Goal: Task Accomplishment & Management: Manage account settings

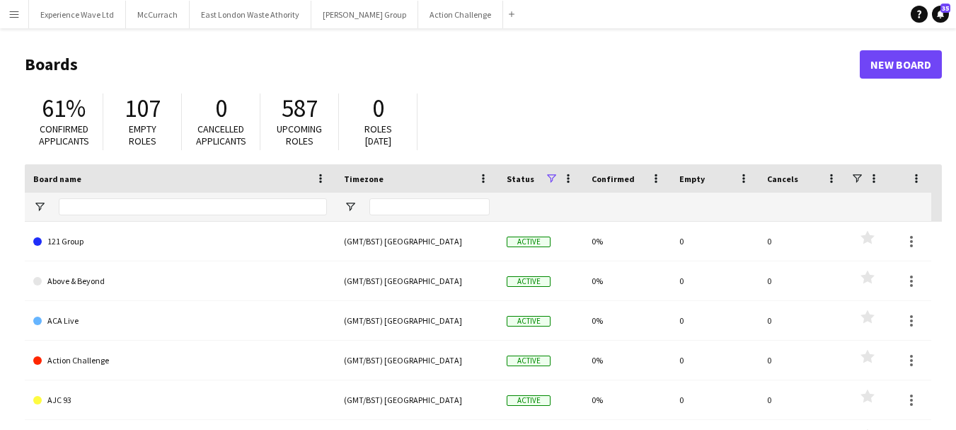
click at [20, 14] on button "Menu" at bounding box center [14, 14] width 28 height 28
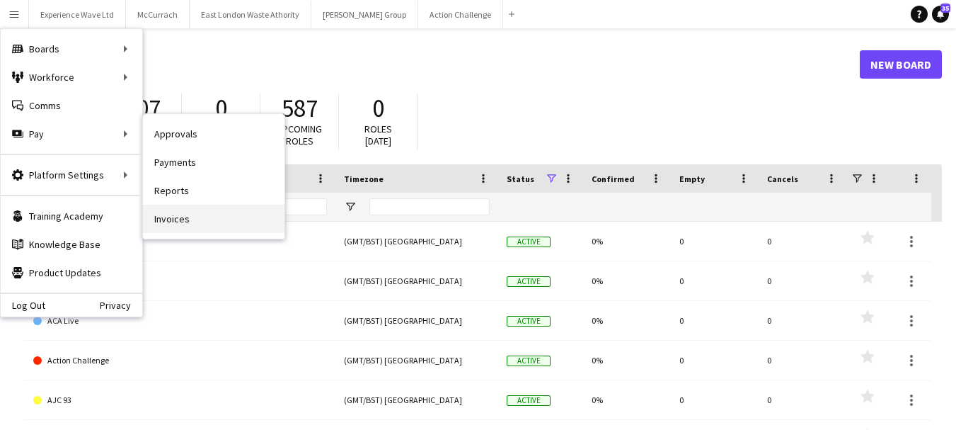
click at [177, 217] on link "Invoices" at bounding box center [214, 219] width 142 height 28
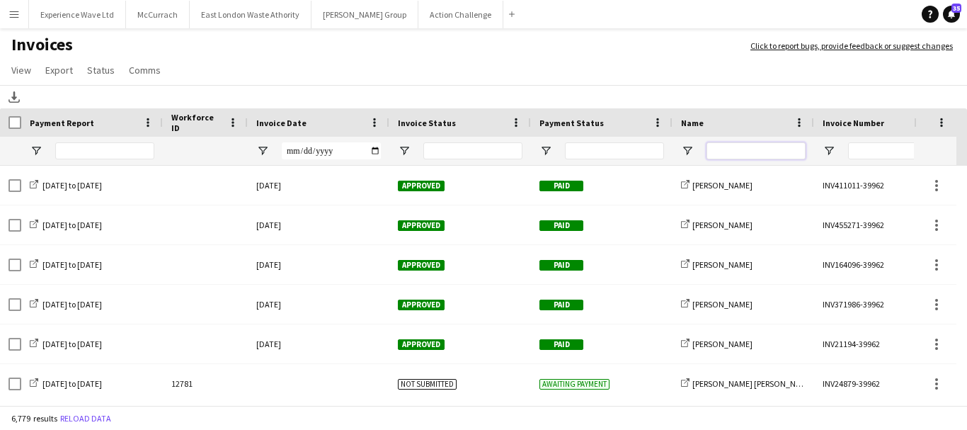
click at [749, 151] on input "Name Filter Input" at bounding box center [755, 150] width 99 height 17
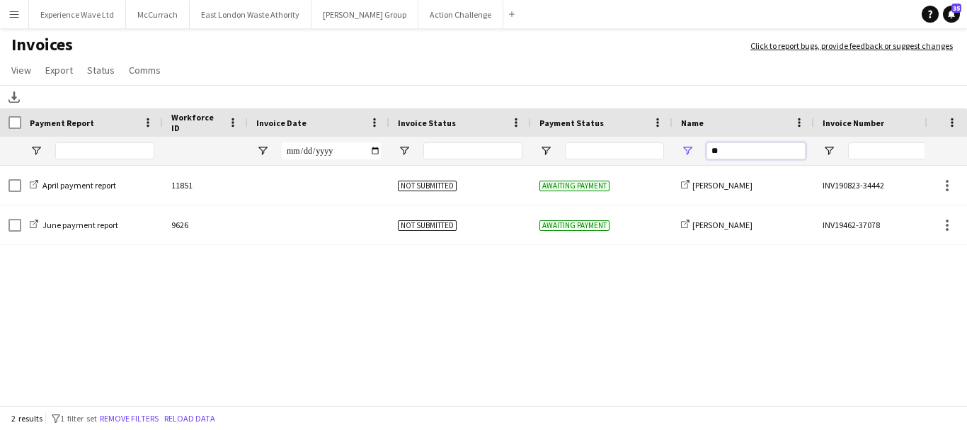
type input "*"
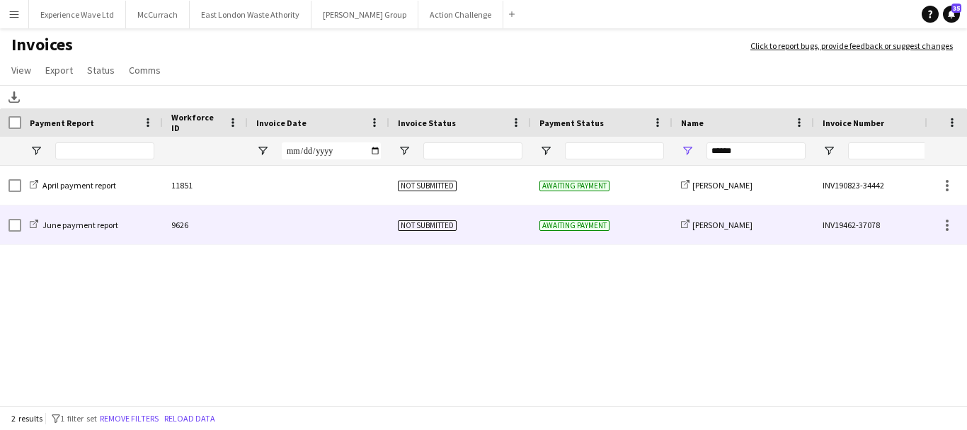
click at [416, 226] on span "Not submitted" at bounding box center [427, 225] width 59 height 11
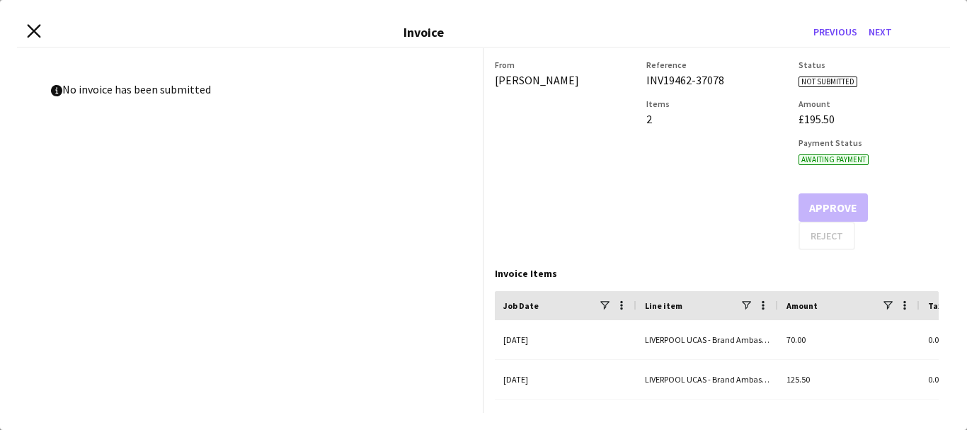
click at [32, 26] on icon "Close invoice dialog" at bounding box center [33, 30] width 13 height 13
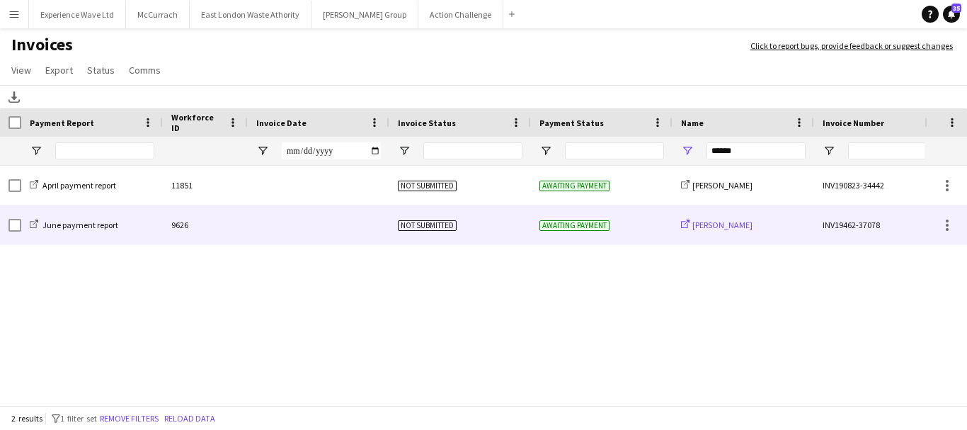
click at [724, 226] on span "[PERSON_NAME]" at bounding box center [722, 224] width 60 height 11
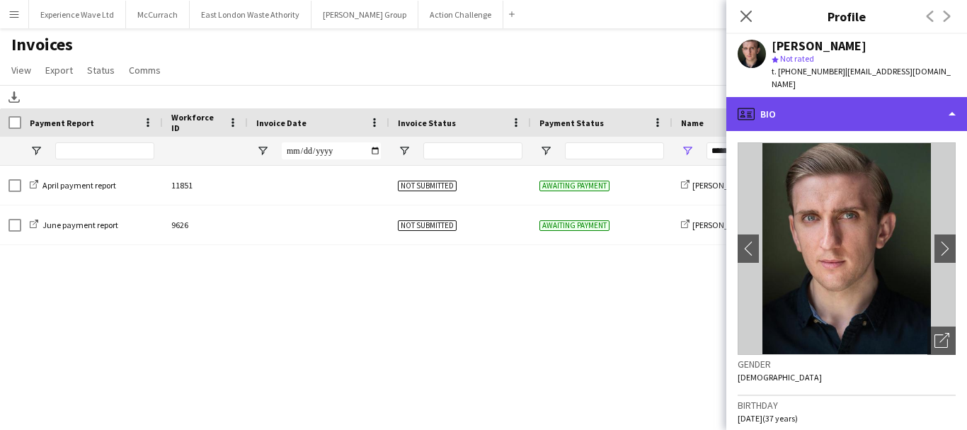
click at [957, 110] on div "profile Bio" at bounding box center [846, 114] width 241 height 34
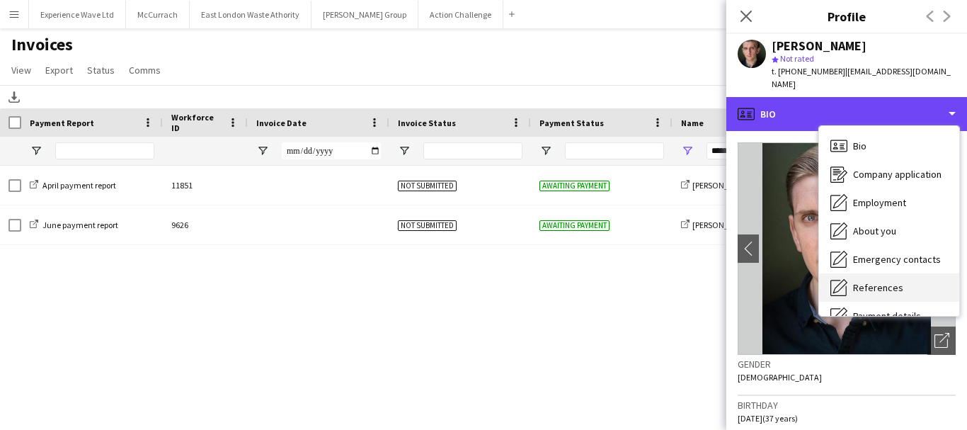
scroll to position [161, 0]
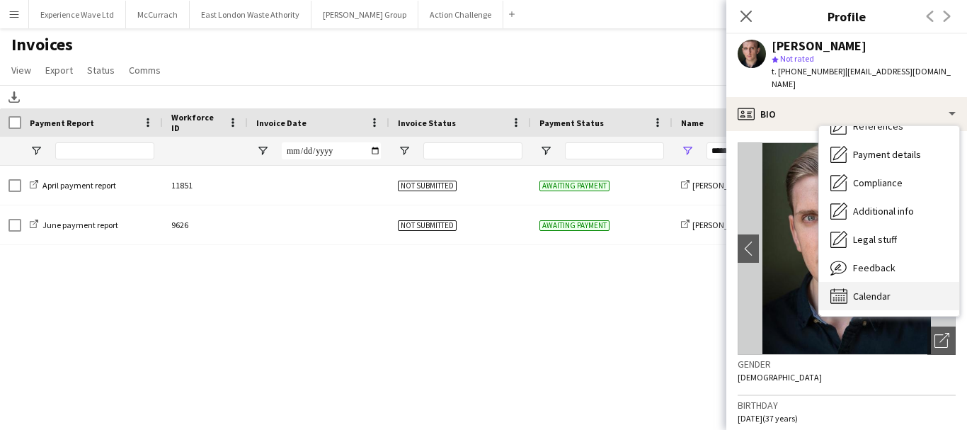
click at [865, 289] on span "Calendar" at bounding box center [872, 295] width 38 height 13
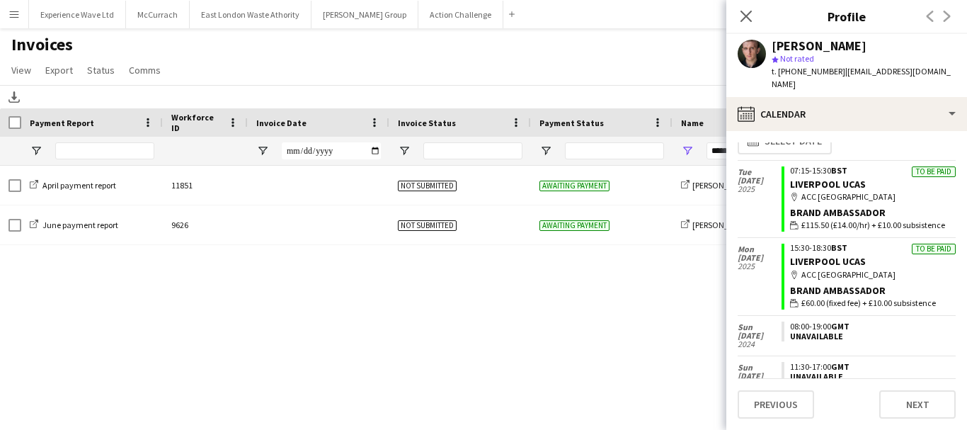
scroll to position [0, 0]
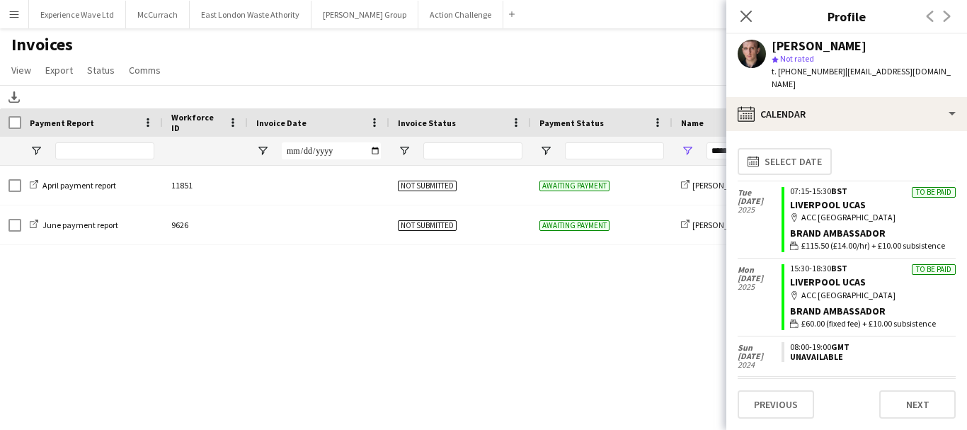
click at [481, 317] on div "April payment report 11851 Not submitted Awaiting payment share-external-link-1…" at bounding box center [462, 281] width 924 height 231
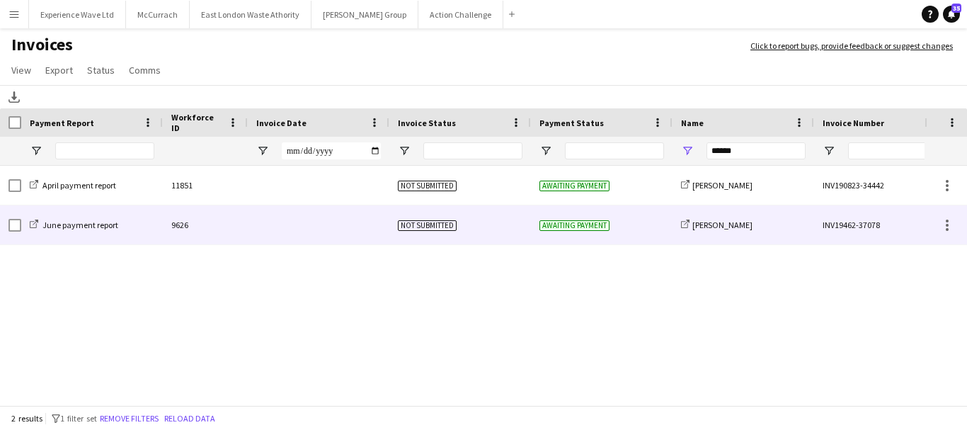
click at [433, 223] on span "Not submitted" at bounding box center [427, 225] width 59 height 11
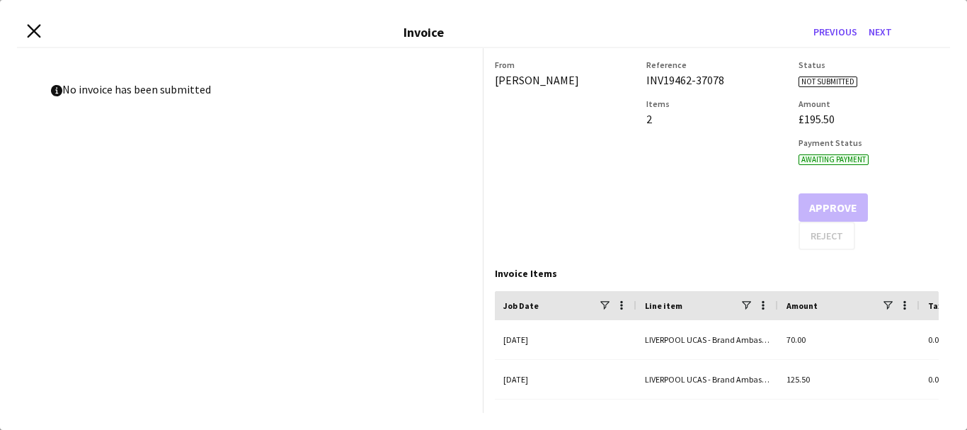
click at [33, 33] on icon at bounding box center [33, 30] width 13 height 13
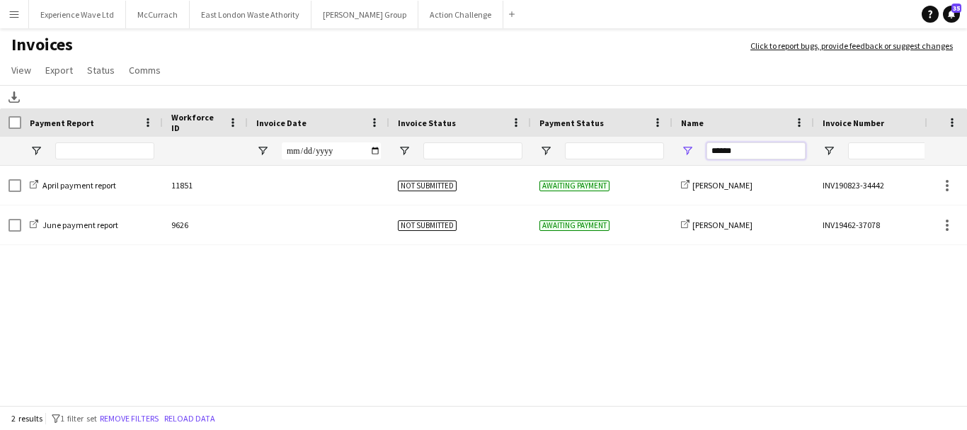
click at [767, 152] on input "******" at bounding box center [755, 150] width 99 height 17
type input "*"
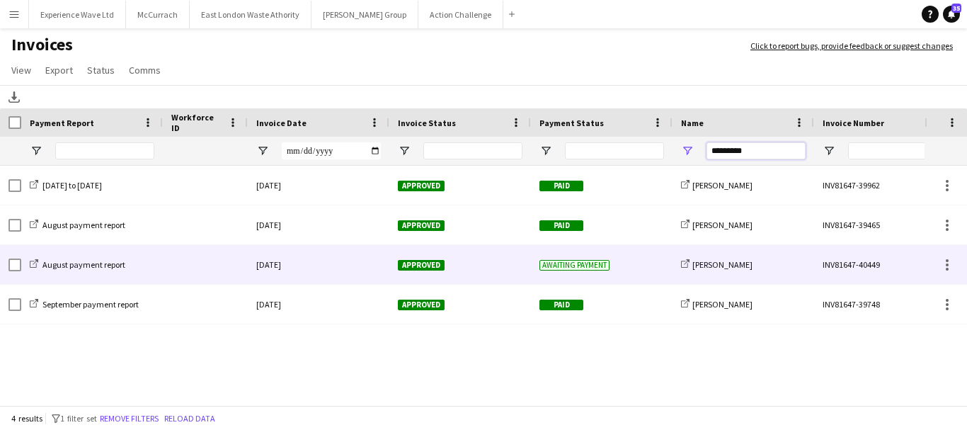
type input "*********"
click at [289, 267] on div "[DATE]" at bounding box center [319, 264] width 142 height 39
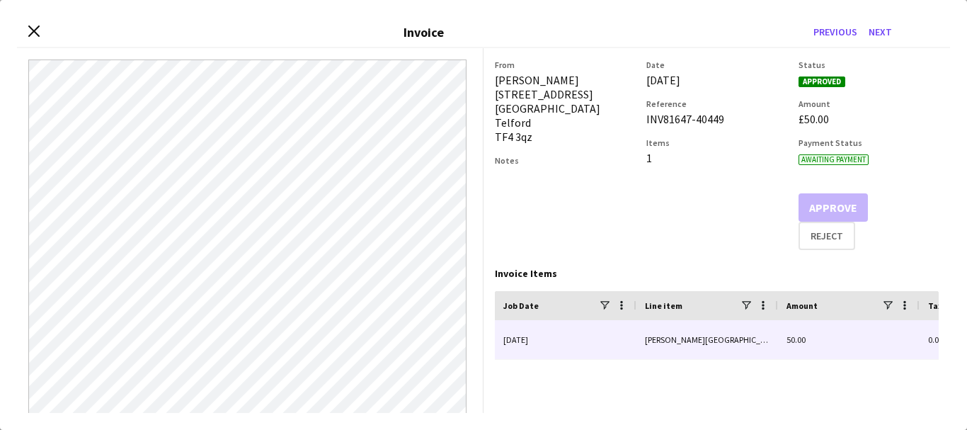
click at [738, 340] on div "[PERSON_NAME][GEOGRAPHIC_DATA] & [GEOGRAPHIC_DATA] Virtual Training - Brand Amb…" at bounding box center [707, 339] width 142 height 39
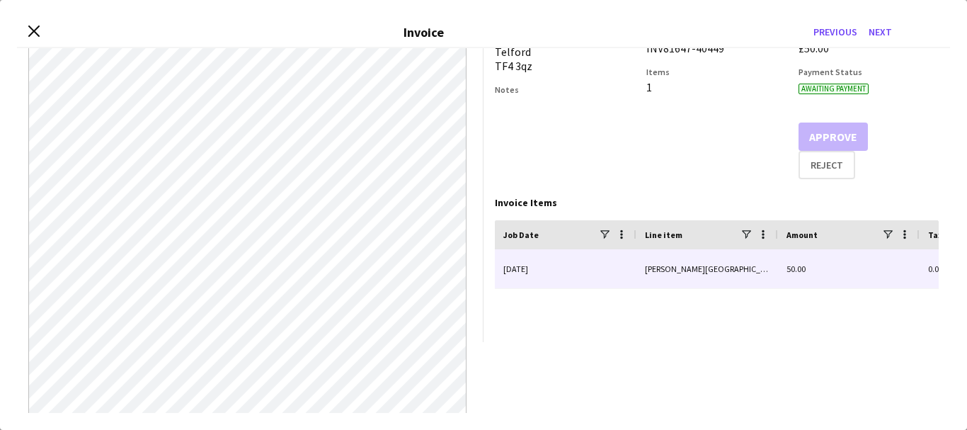
click at [677, 277] on div "[PERSON_NAME][GEOGRAPHIC_DATA] & [GEOGRAPHIC_DATA] Virtual Training - Brand Amb…" at bounding box center [707, 268] width 142 height 39
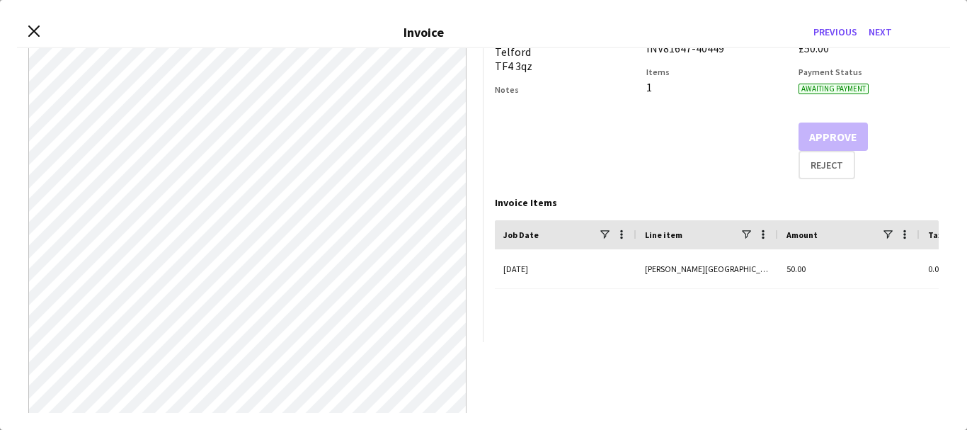
scroll to position [0, 0]
